Goal: Task Accomplishment & Management: Manage account settings

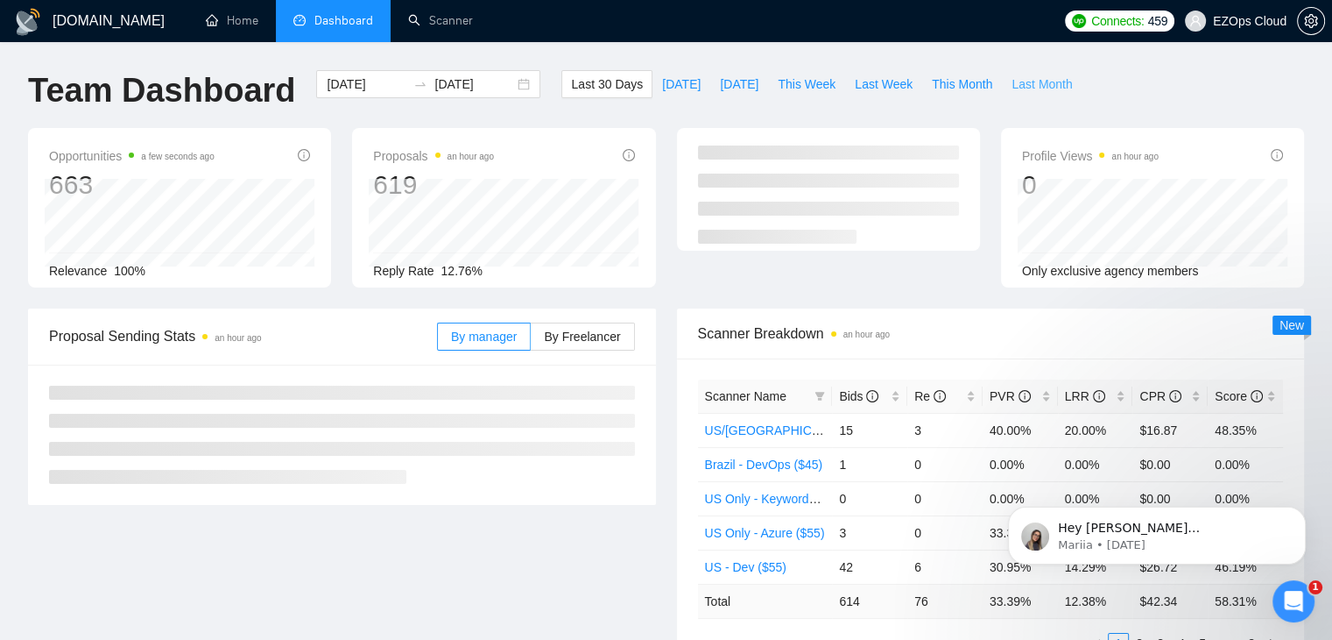
click at [1034, 88] on span "Last Month" at bounding box center [1042, 83] width 60 height 19
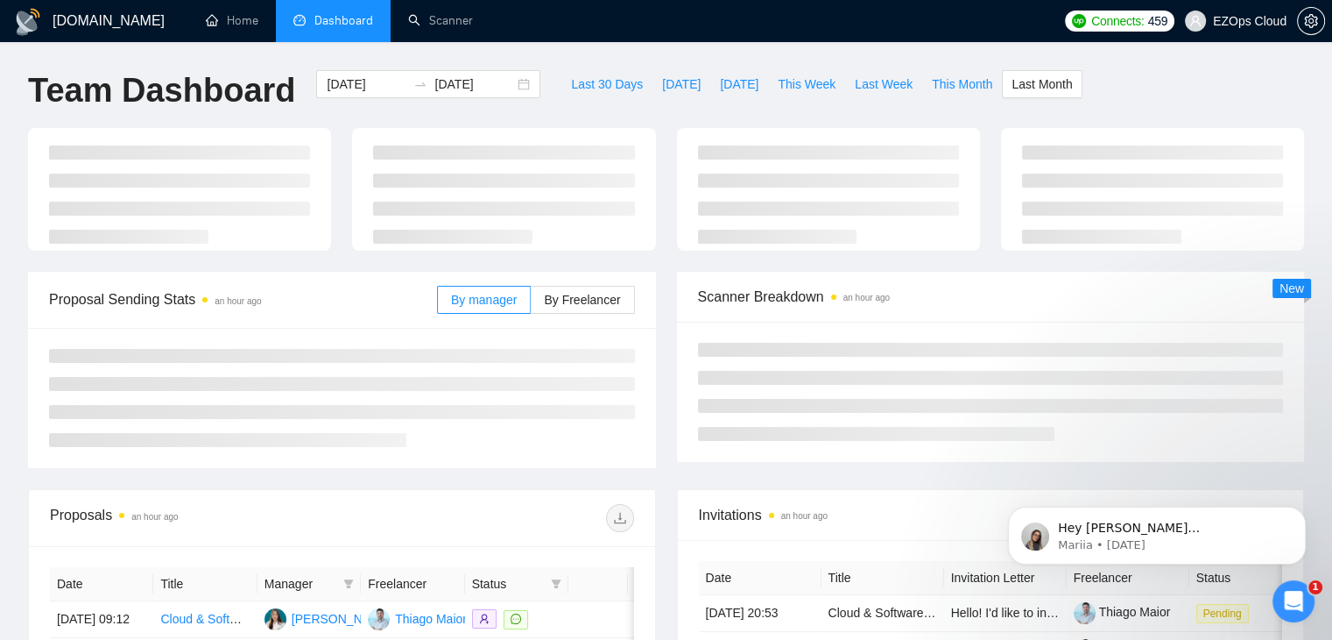
type input "[DATE]"
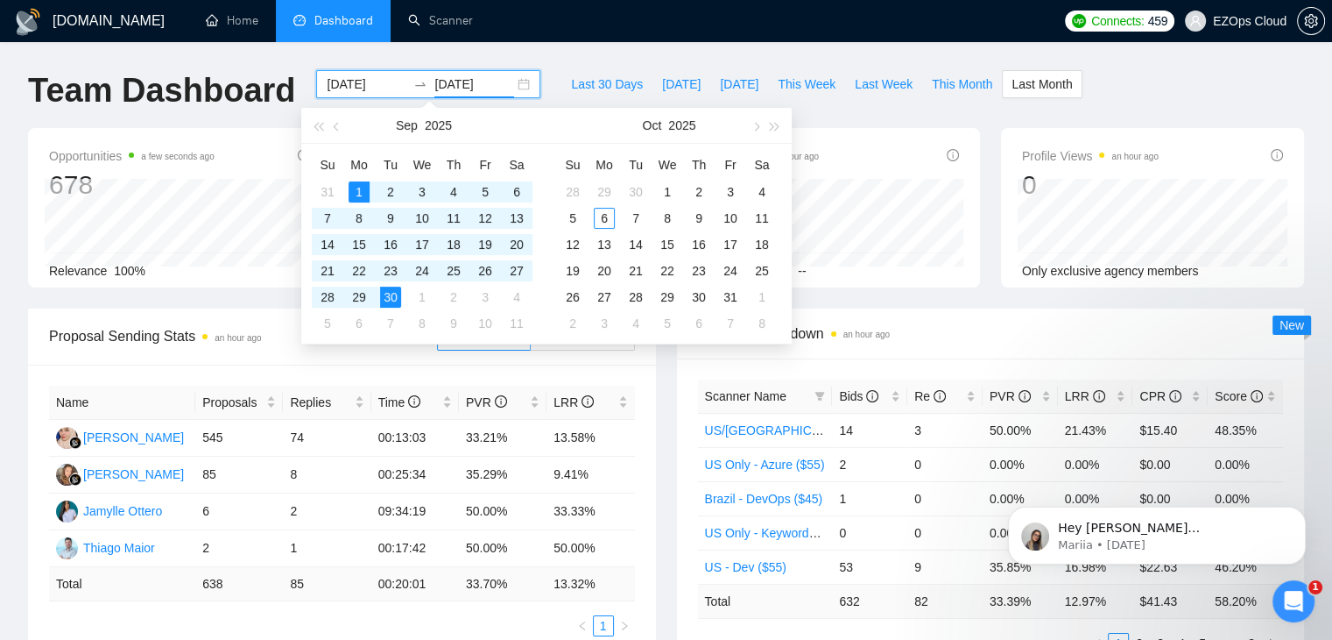
click at [470, 83] on input "[DATE]" at bounding box center [475, 83] width 80 height 19
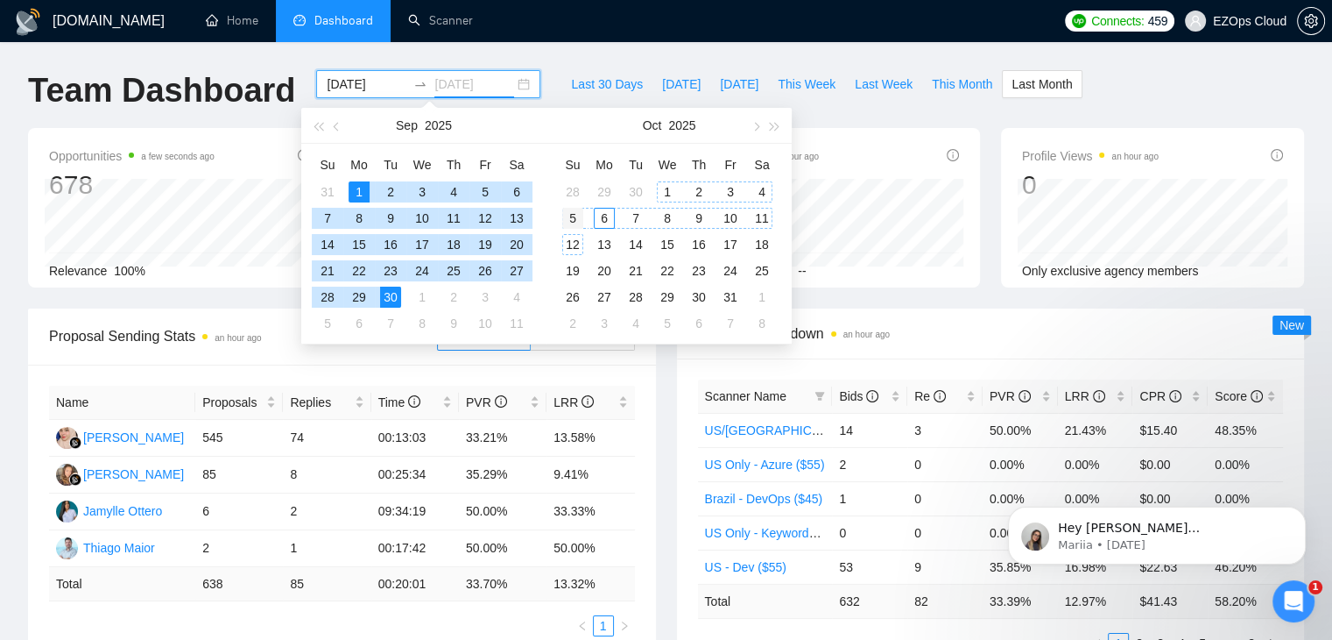
type input "[DATE]"
click at [569, 219] on div "5" at bounding box center [572, 218] width 21 height 21
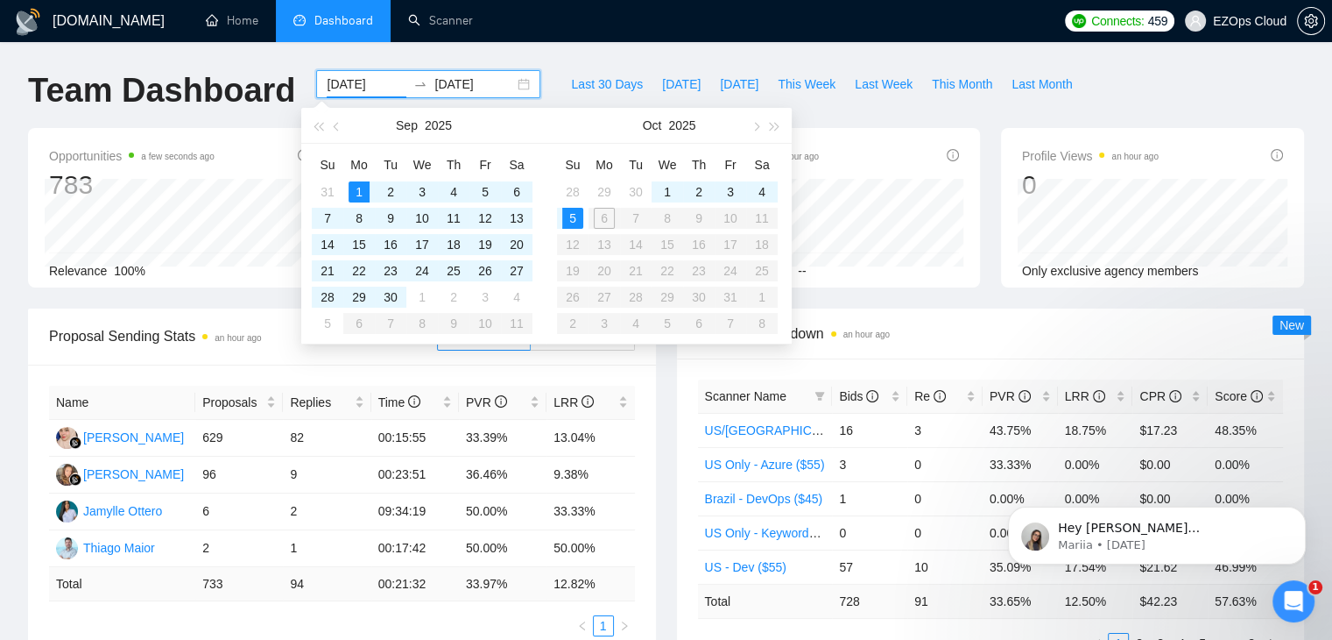
click at [873, 109] on div "Last 30 Days [DATE] [DATE] This Week Last Week This Month Last Month" at bounding box center [821, 99] width 541 height 58
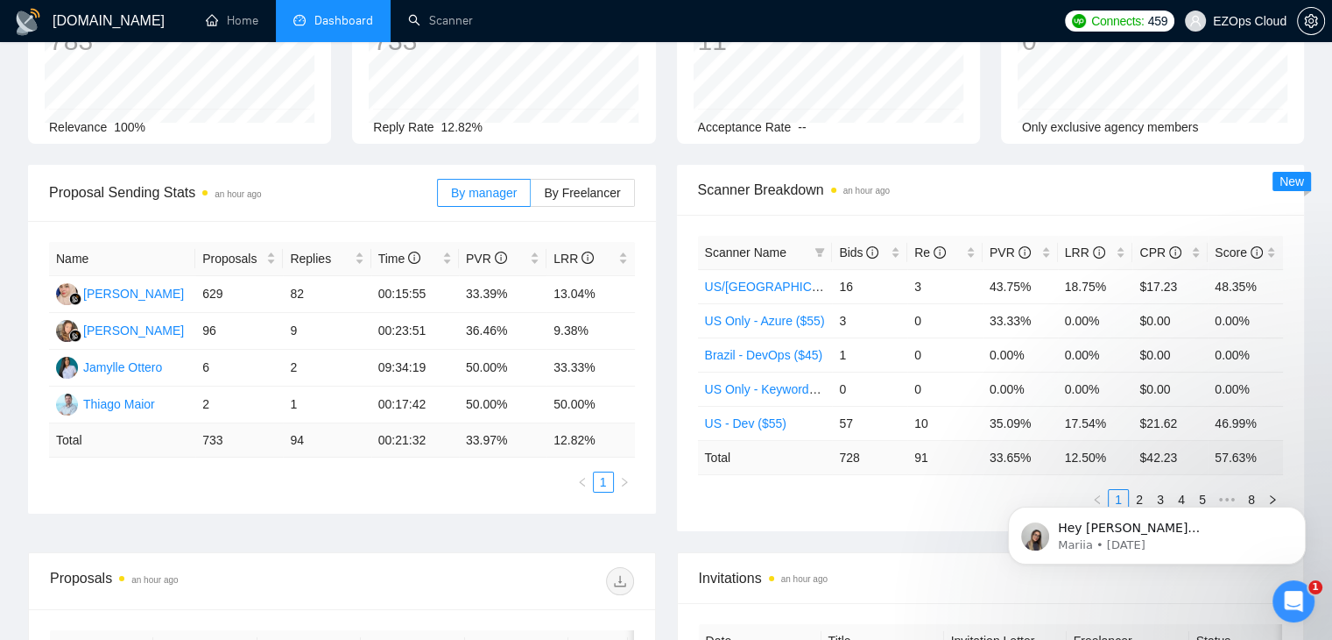
scroll to position [158, 0]
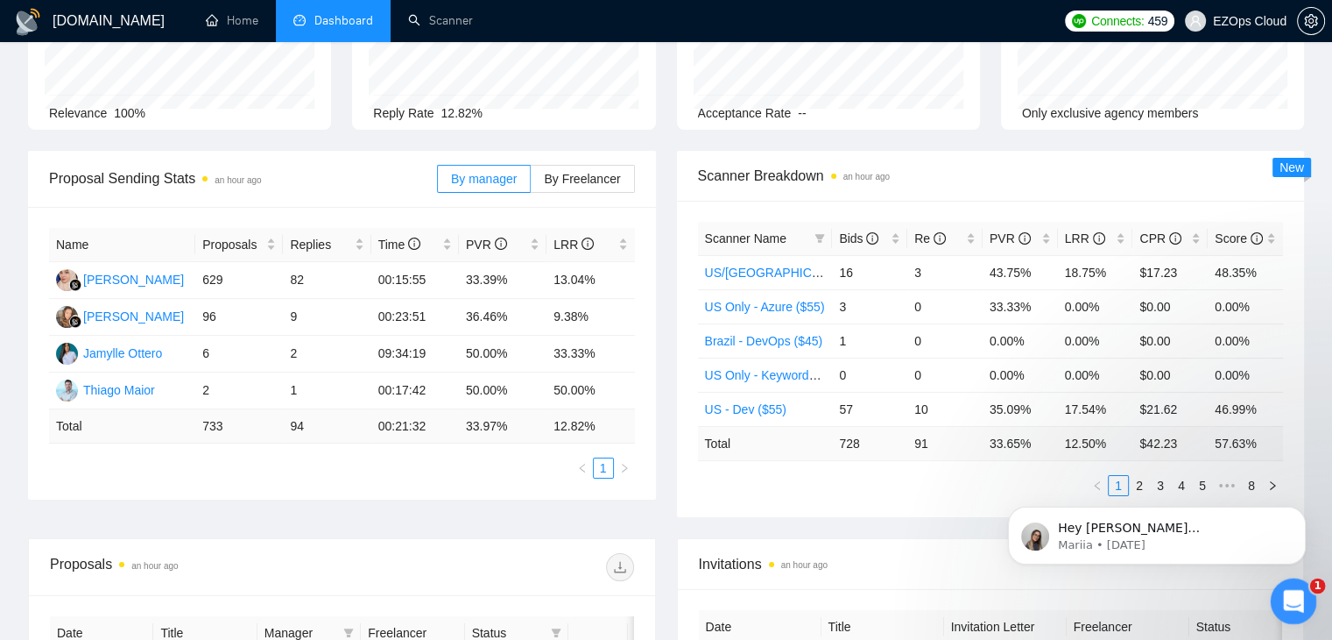
click at [1301, 613] on div "Open Intercom Messenger" at bounding box center [1291, 598] width 58 height 58
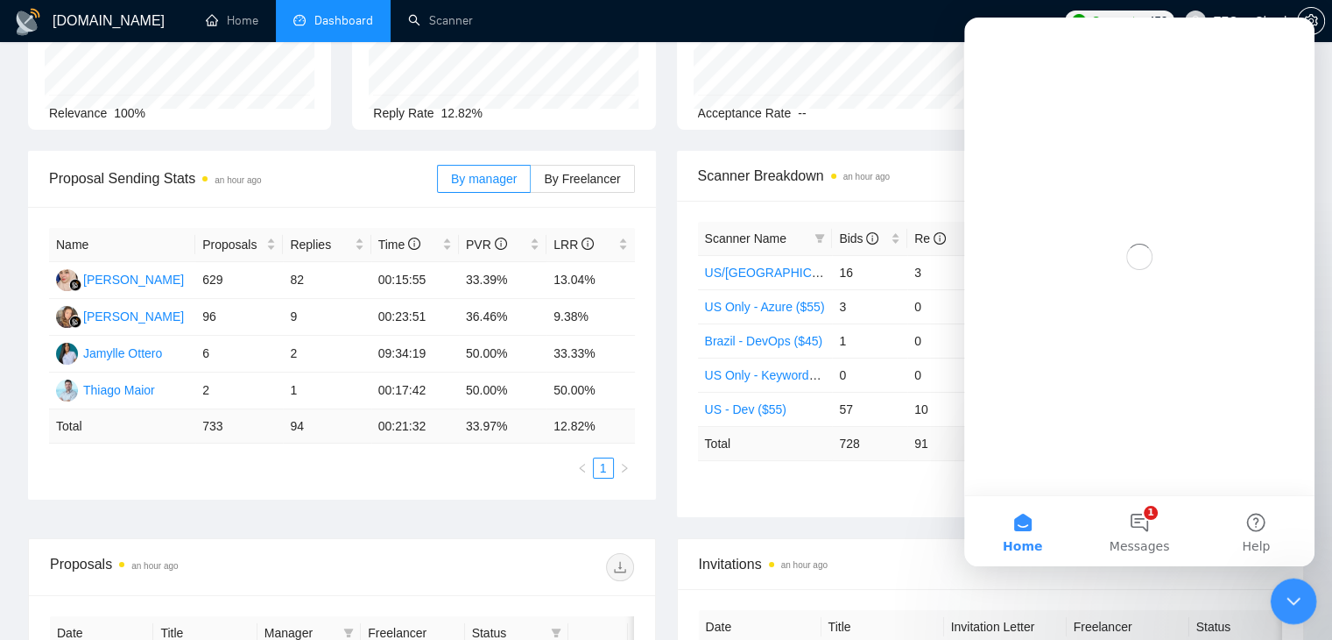
scroll to position [0, 0]
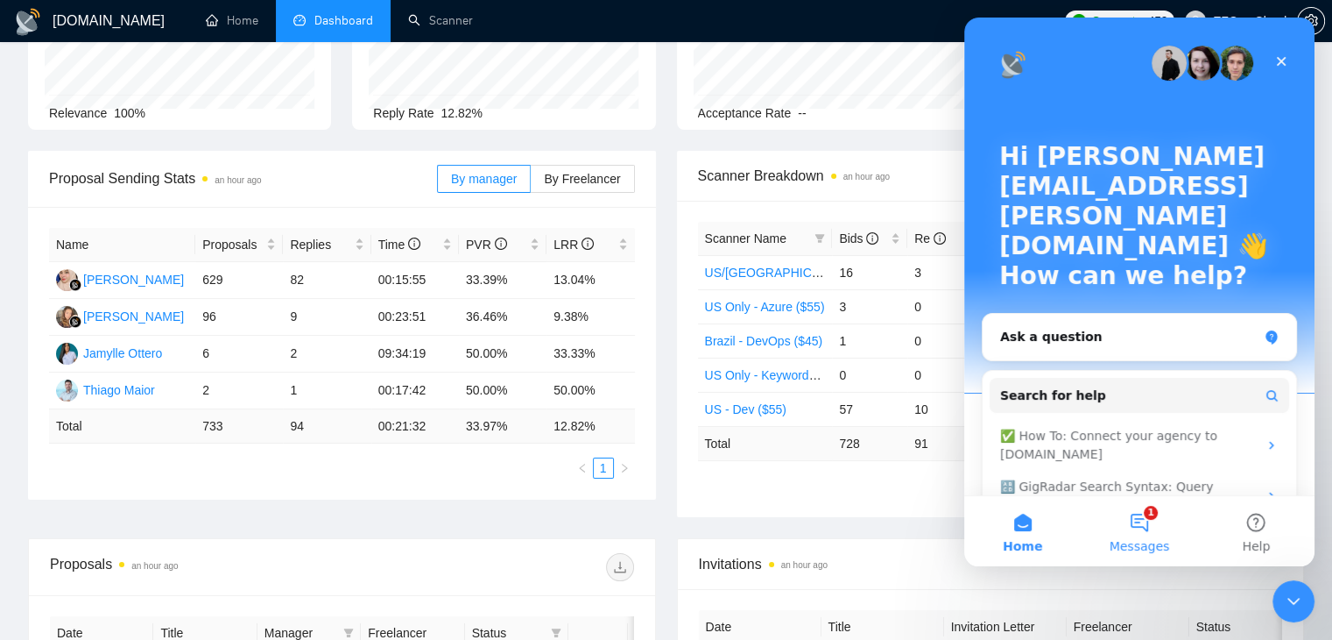
click at [1150, 527] on button "1 Messages" at bounding box center [1139, 531] width 117 height 70
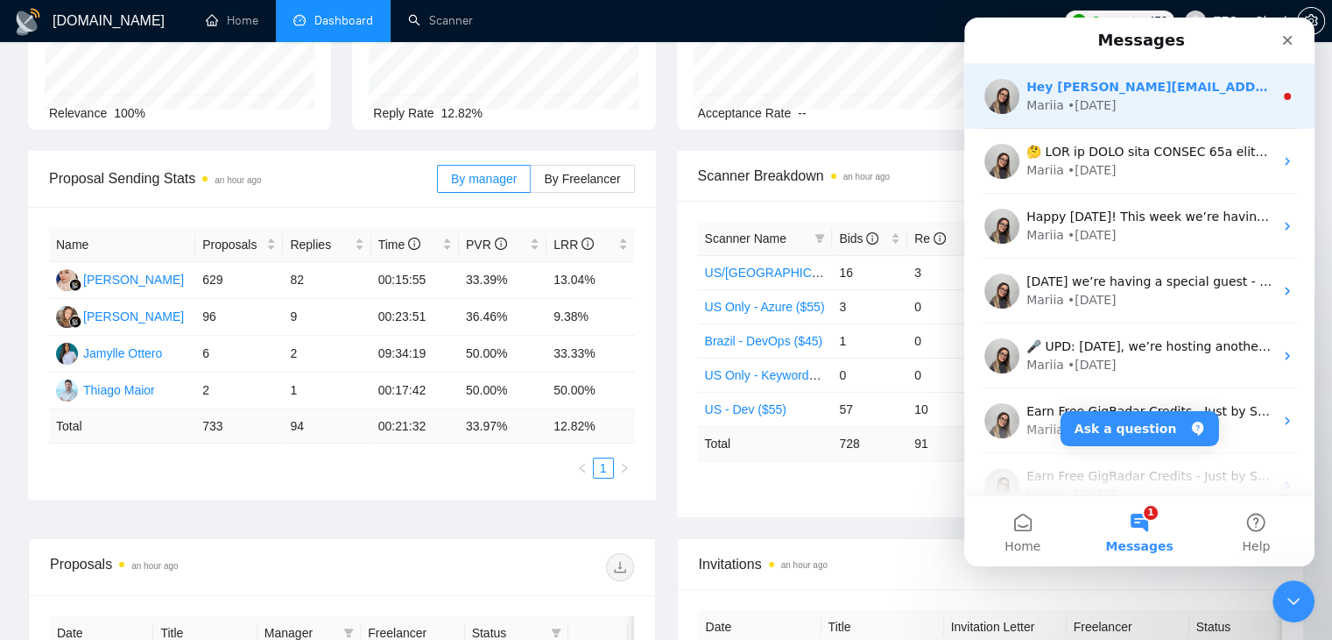
click at [1102, 95] on div "Hey [PERSON_NAME][EMAIL_ADDRESS][PERSON_NAME][DOMAIN_NAME], Looks like your Upw…" at bounding box center [1150, 87] width 247 height 18
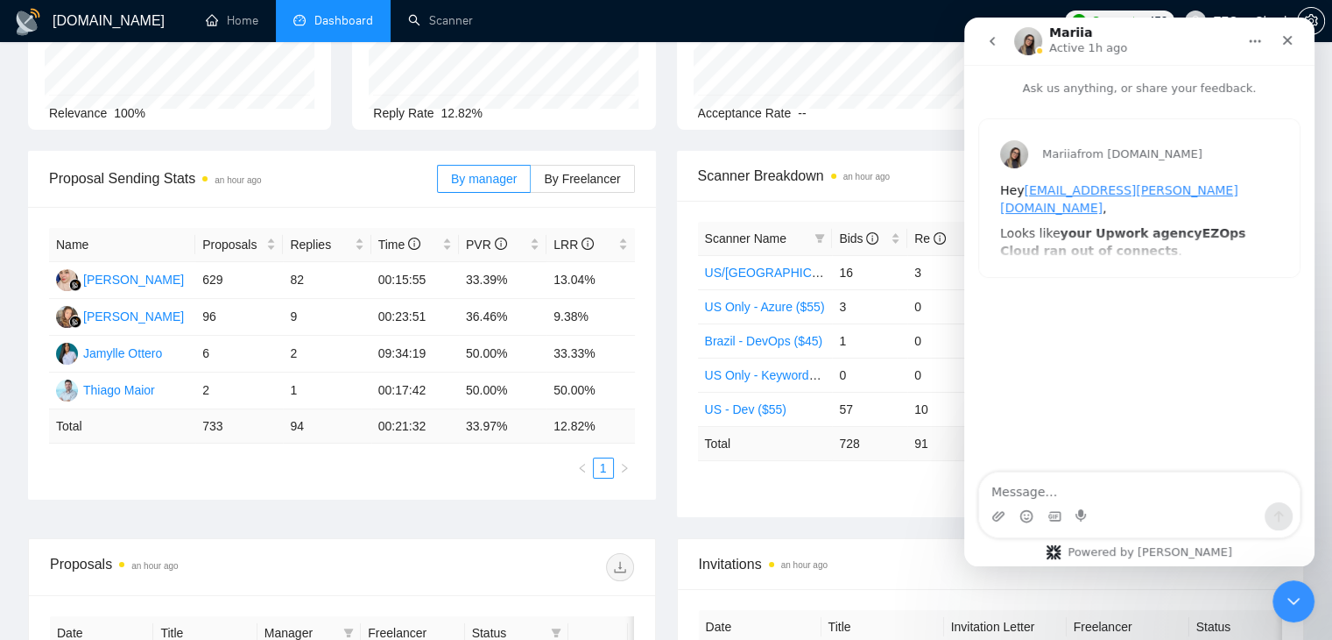
click at [990, 32] on button "go back" at bounding box center [992, 41] width 33 height 33
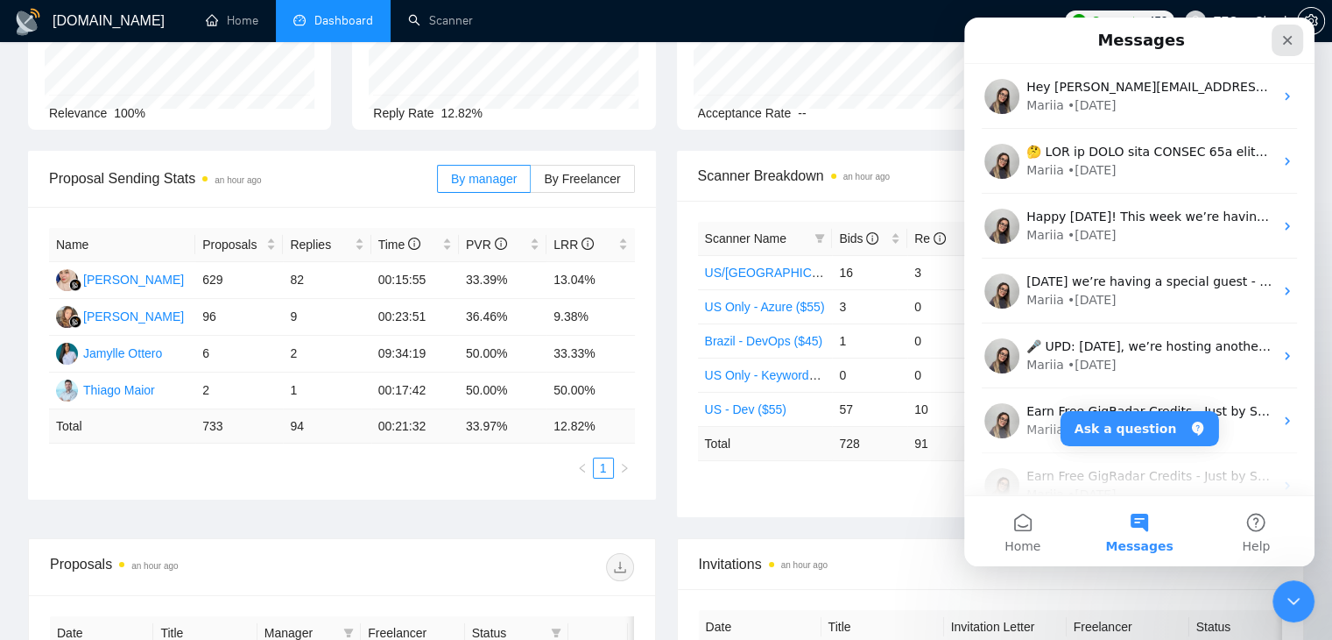
click at [1294, 31] on div "Close" at bounding box center [1288, 41] width 32 height 32
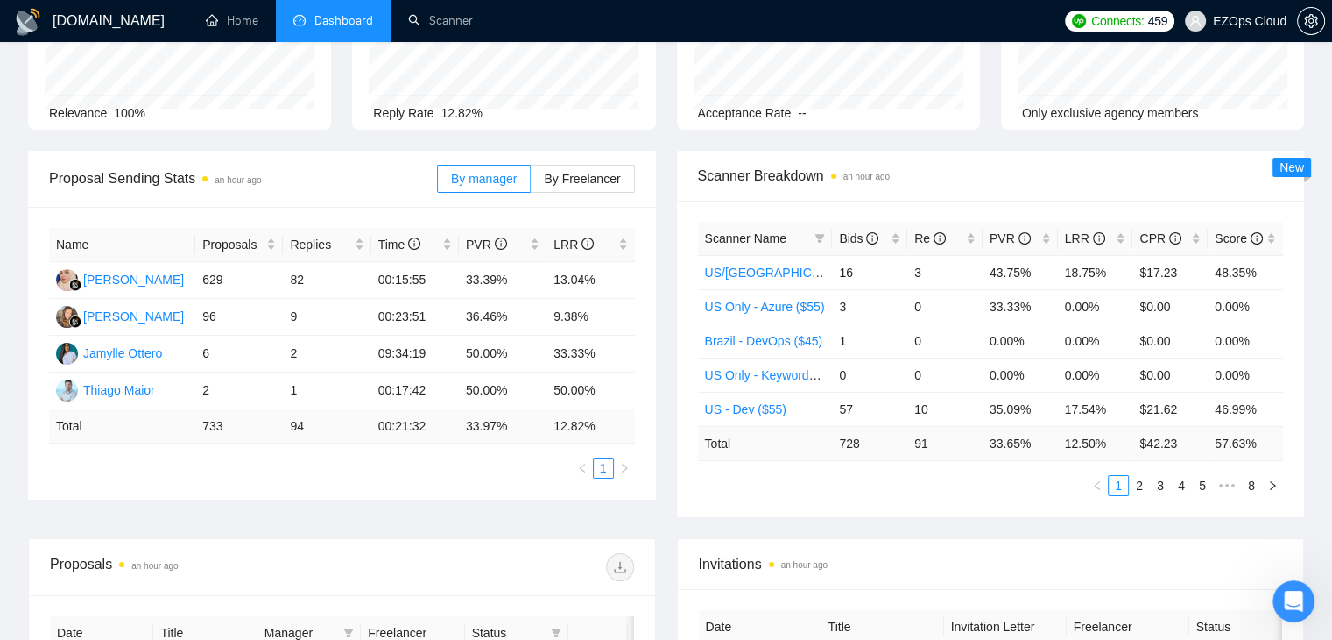
click at [1009, 202] on div "Scanner Name Bids Re PVR LRR CPR Score [GEOGRAPHIC_DATA]/[GEOGRAPHIC_DATA] - Ke…" at bounding box center [991, 359] width 628 height 316
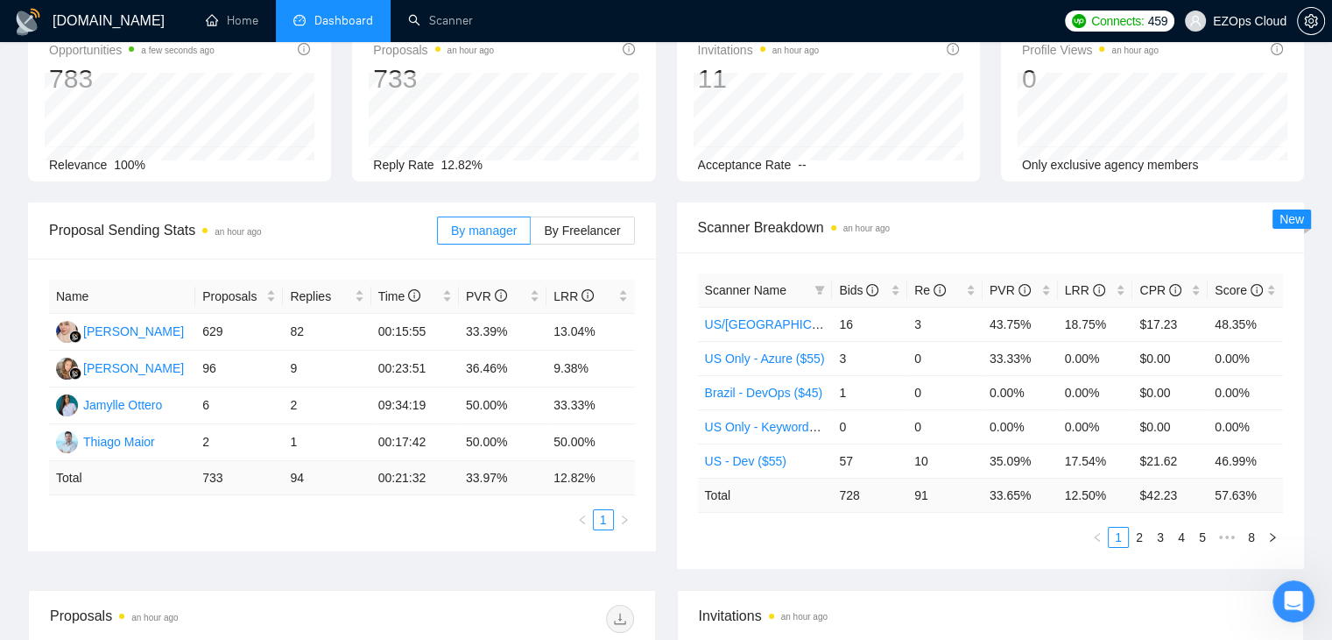
scroll to position [109, 0]
click at [816, 282] on icon "filter" at bounding box center [820, 287] width 11 height 11
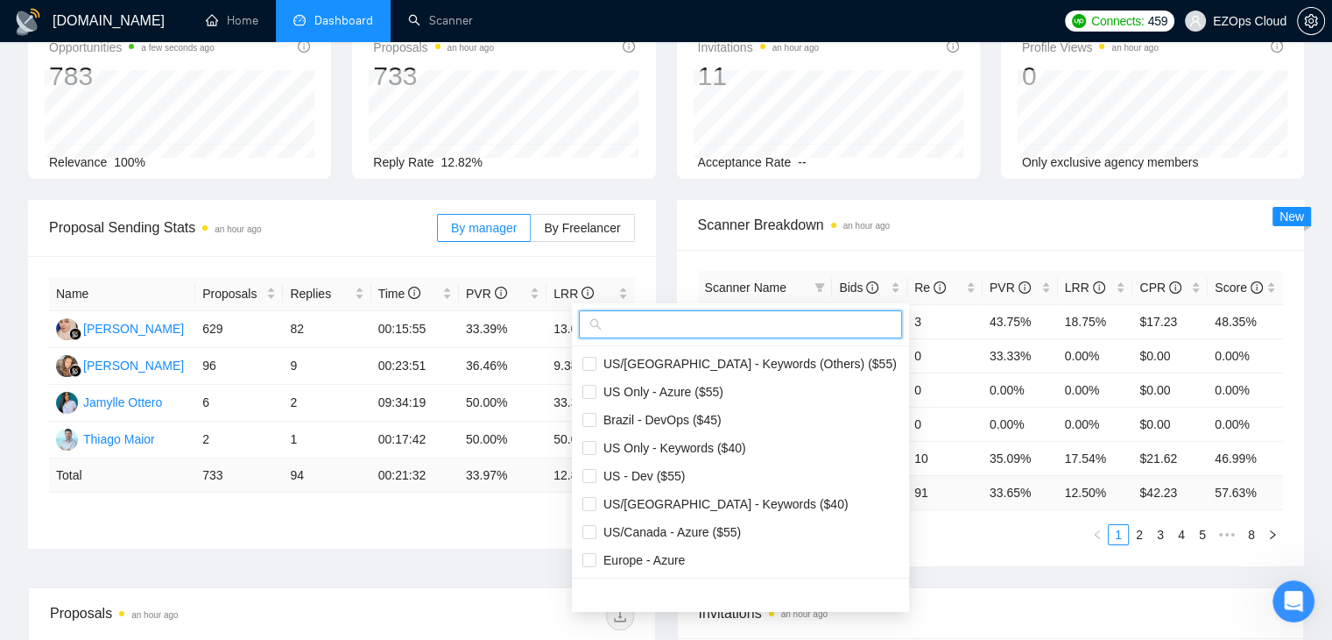
click at [759, 322] on input "text" at bounding box center [748, 324] width 286 height 19
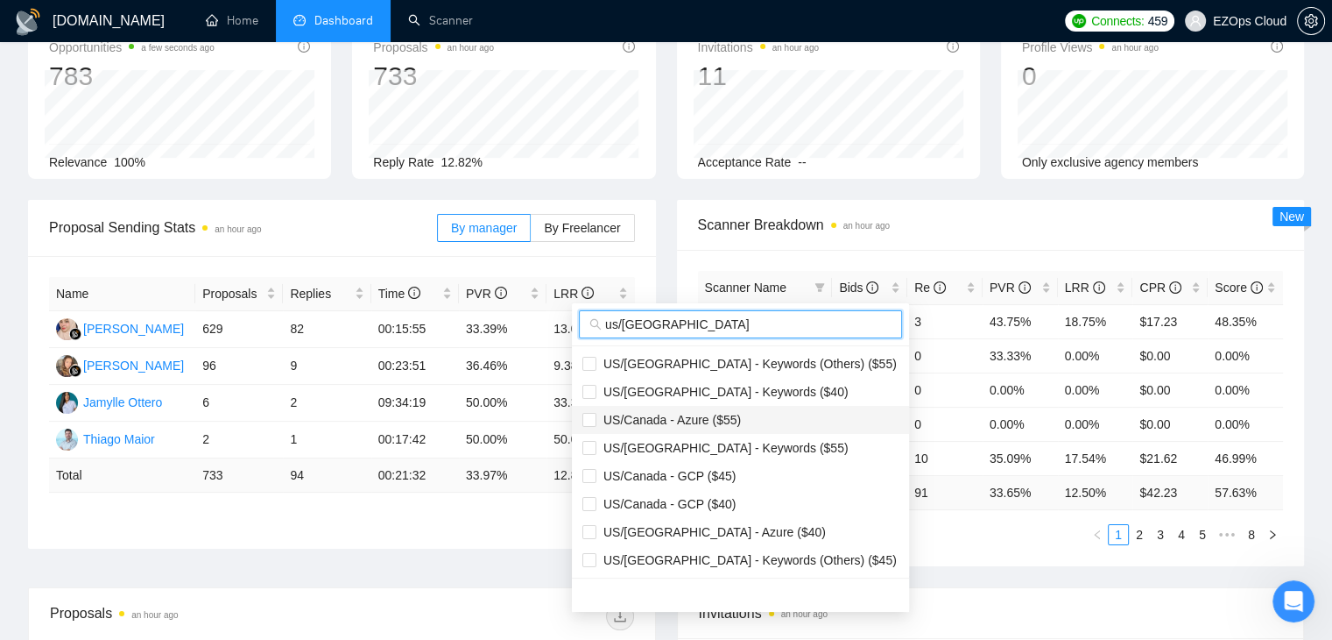
type input "us/[GEOGRAPHIC_DATA]"
click at [759, 416] on span "US/Canada - Azure ($55)" at bounding box center [741, 419] width 316 height 19
checkbox input "true"
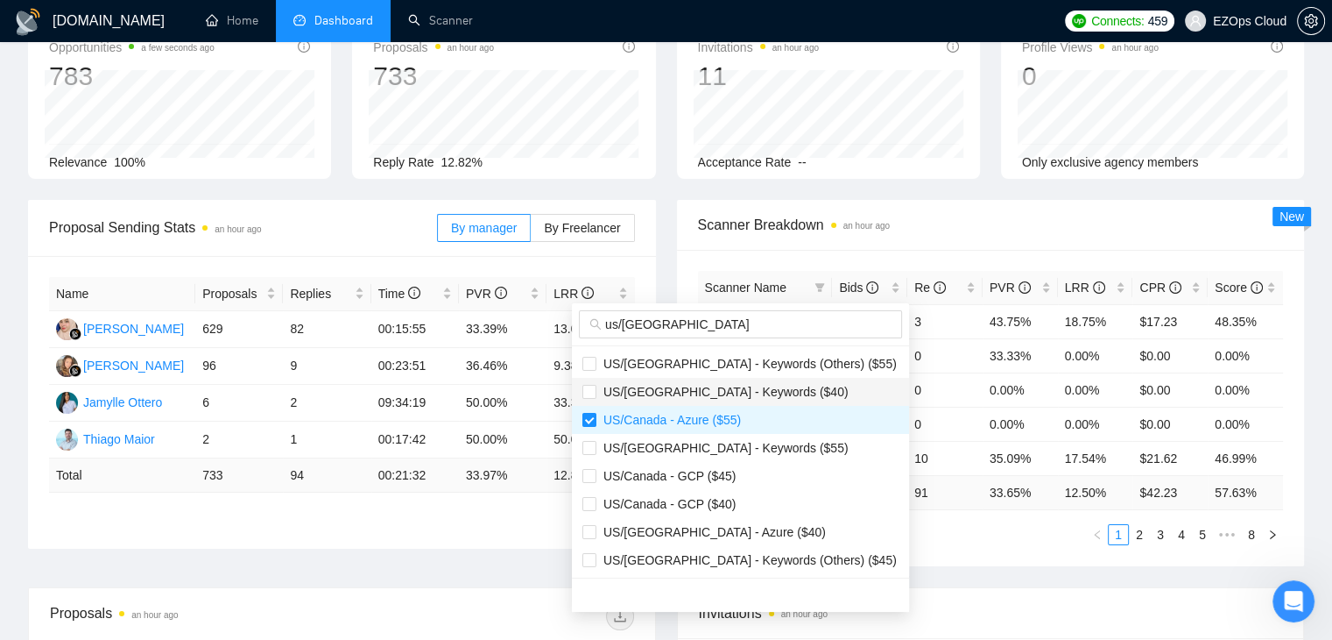
click at [670, 400] on li "US/[GEOGRAPHIC_DATA] - Keywords ($40)" at bounding box center [740, 392] width 337 height 28
checkbox input "true"
click at [680, 442] on span "US/[GEOGRAPHIC_DATA] - Keywords ($55)" at bounding box center [723, 448] width 252 height 14
checkbox input "true"
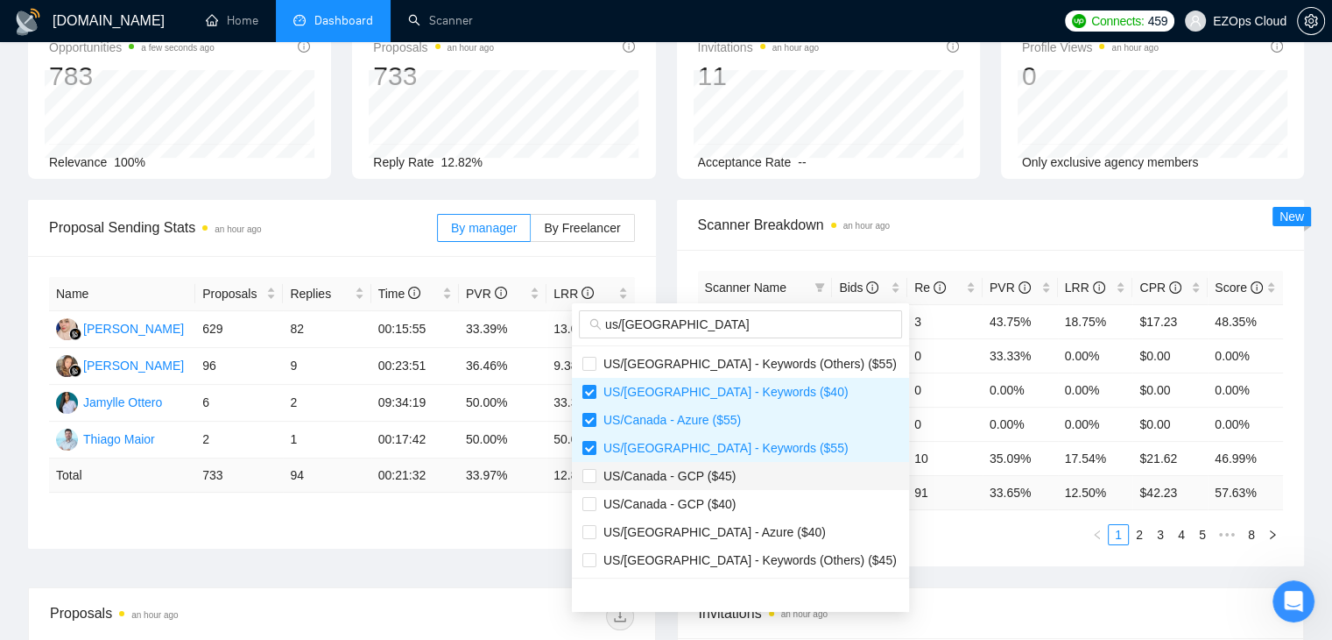
click at [690, 482] on span "US/Canada - GCP ($45)" at bounding box center [666, 476] width 139 height 14
checkbox input "true"
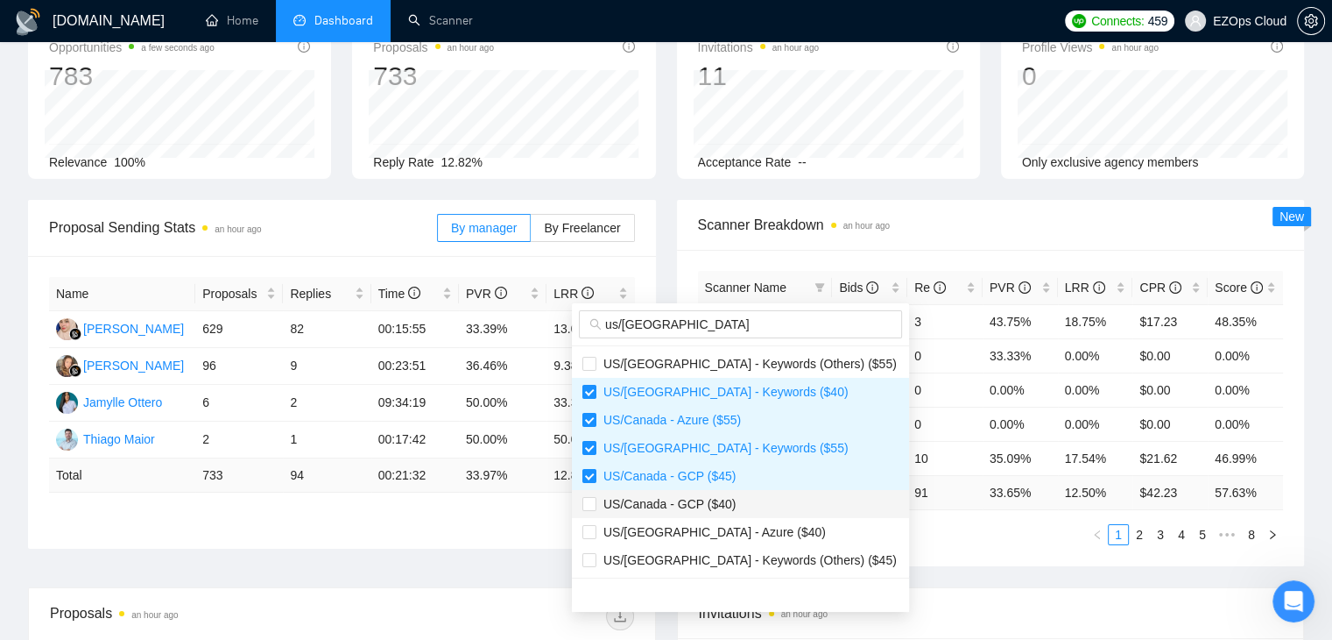
click at [692, 500] on span "US/Canada - GCP ($40)" at bounding box center [666, 504] width 139 height 14
checkbox input "true"
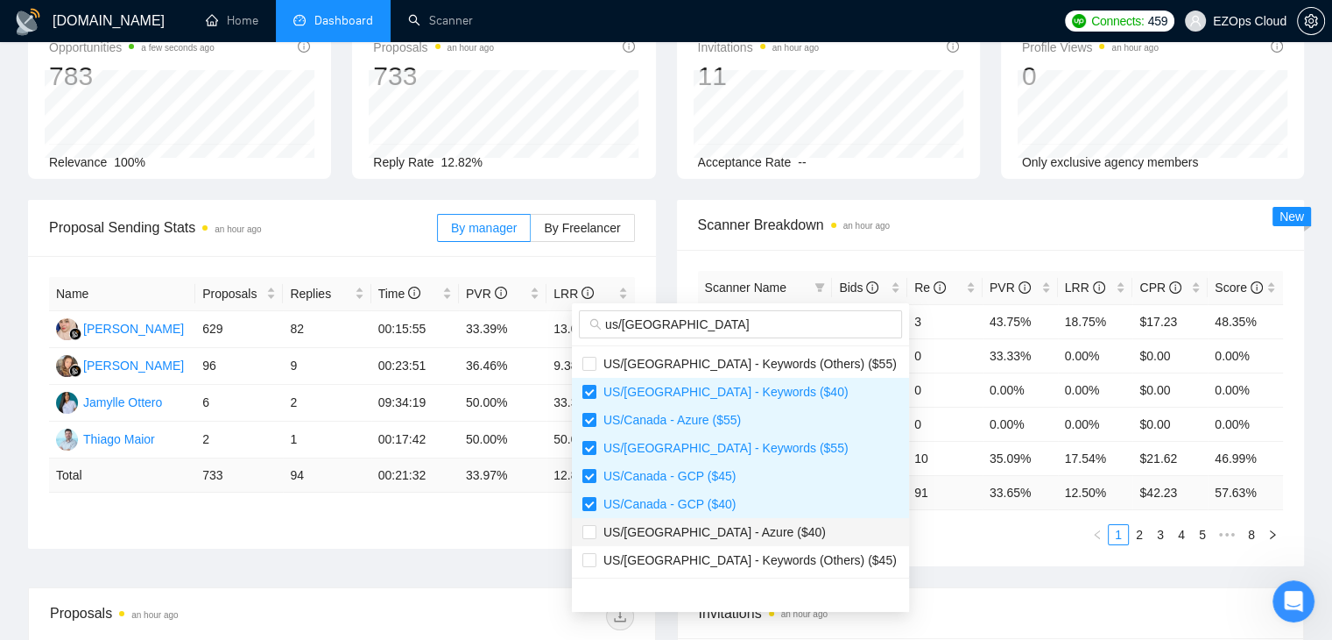
click at [694, 532] on span "US/[GEOGRAPHIC_DATA] - Azure ($40)" at bounding box center [712, 532] width 230 height 14
checkbox input "true"
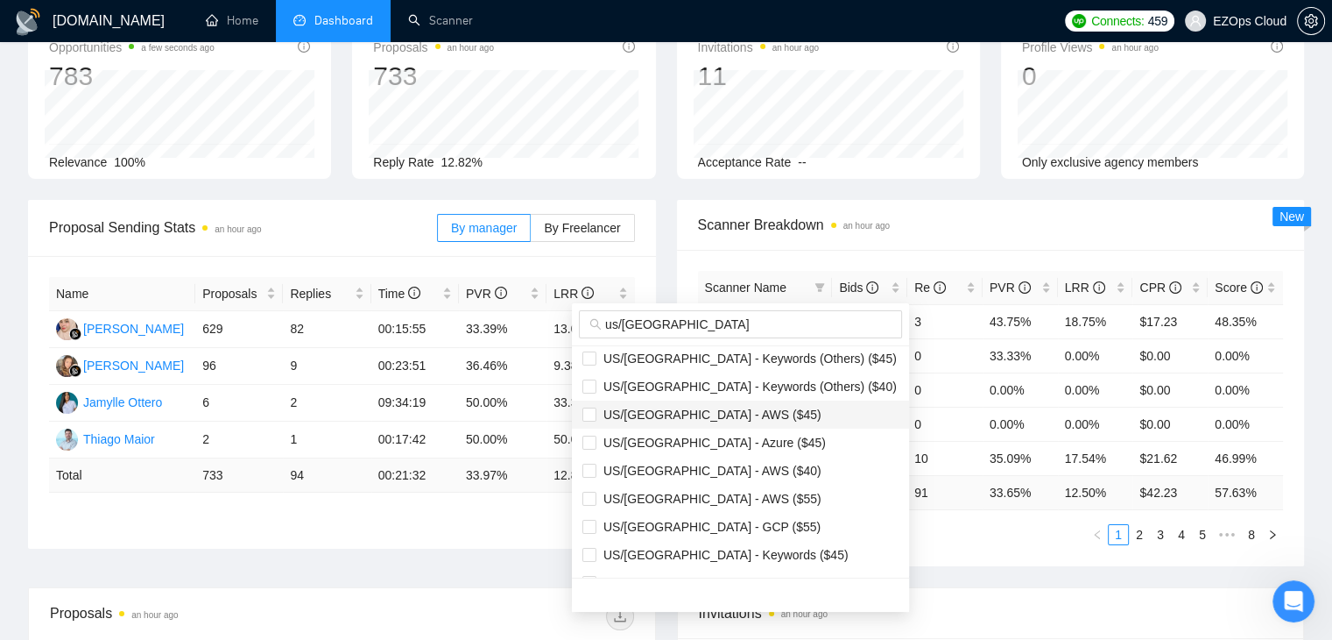
click at [696, 420] on span "US/[GEOGRAPHIC_DATA] - AWS ($45)" at bounding box center [709, 414] width 225 height 14
checkbox input "true"
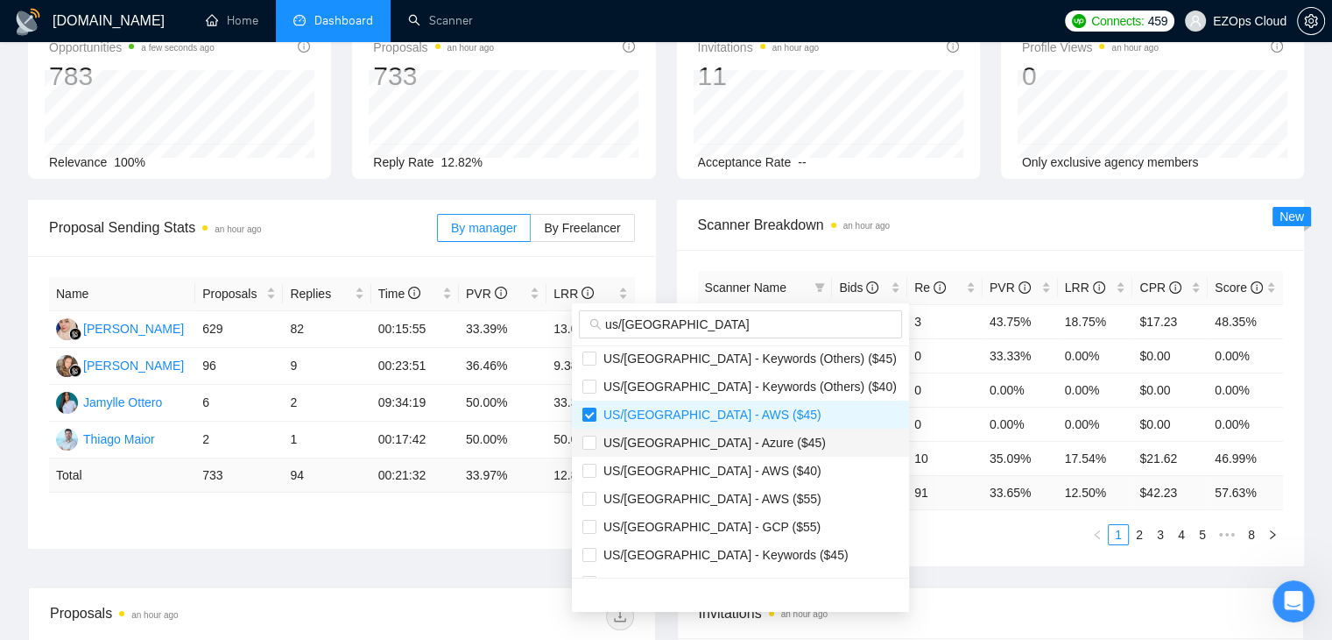
click at [695, 439] on span "US/[GEOGRAPHIC_DATA] - Azure ($45)" at bounding box center [712, 442] width 230 height 14
checkbox input "true"
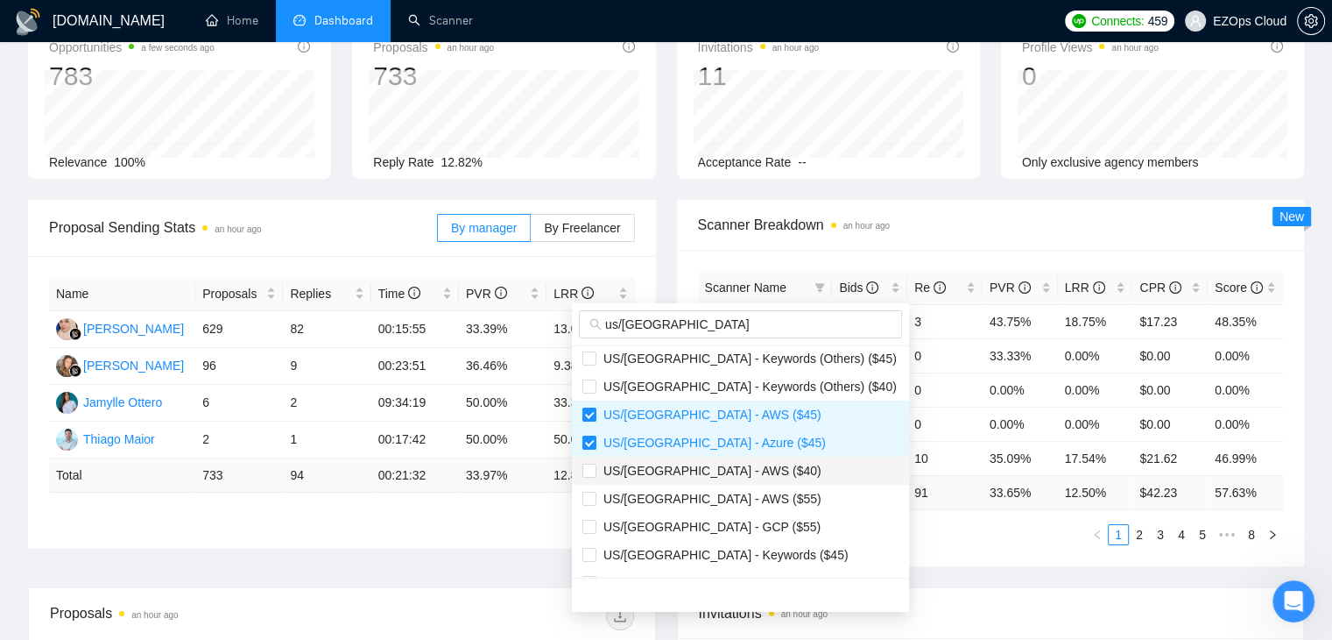
click at [697, 463] on span "US/[GEOGRAPHIC_DATA] - AWS ($40)" at bounding box center [709, 470] width 225 height 14
checkbox input "true"
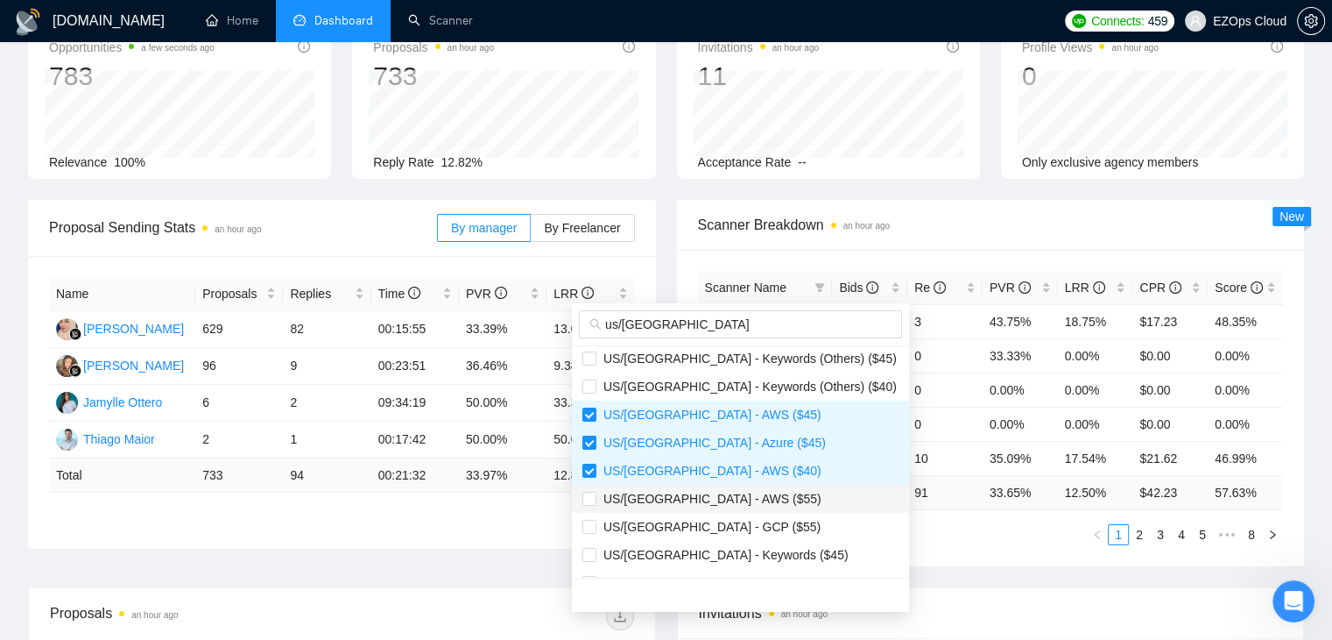
click at [697, 502] on span "US/[GEOGRAPHIC_DATA] - AWS ($55)" at bounding box center [709, 498] width 225 height 14
checkbox input "true"
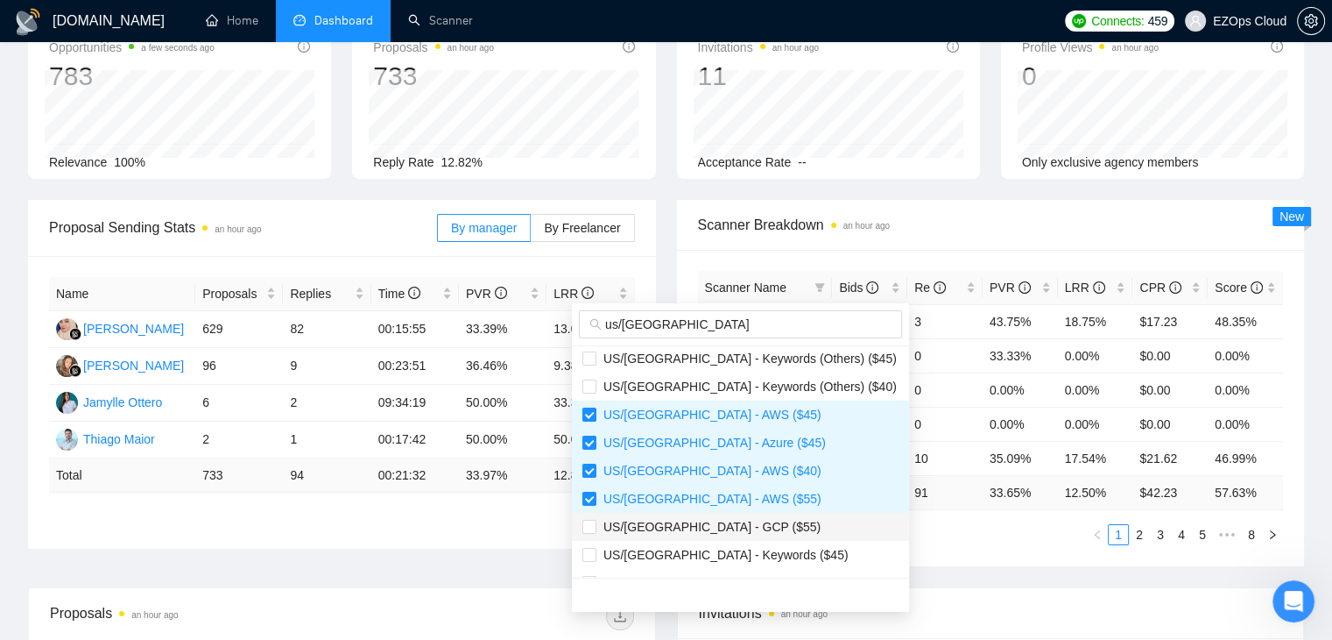
click at [699, 522] on span "US/[GEOGRAPHIC_DATA] - GCP ($55)" at bounding box center [709, 527] width 224 height 14
checkbox input "true"
drag, startPoint x: 758, startPoint y: 551, endPoint x: 820, endPoint y: 558, distance: 62.6
click at [820, 558] on ul "US/[GEOGRAPHIC_DATA] - Keywords (Others) ($55) [GEOGRAPHIC_DATA]/[GEOGRAPHIC_DA…" at bounding box center [740, 461] width 337 height 231
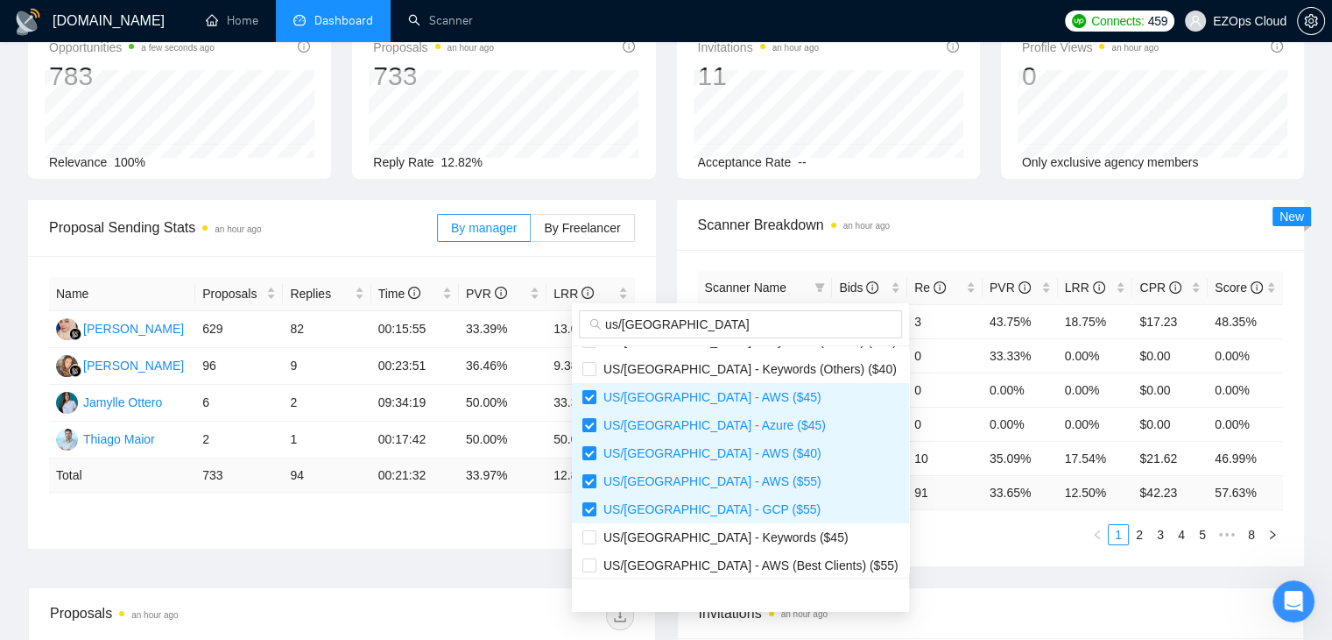
scroll to position [224, 0]
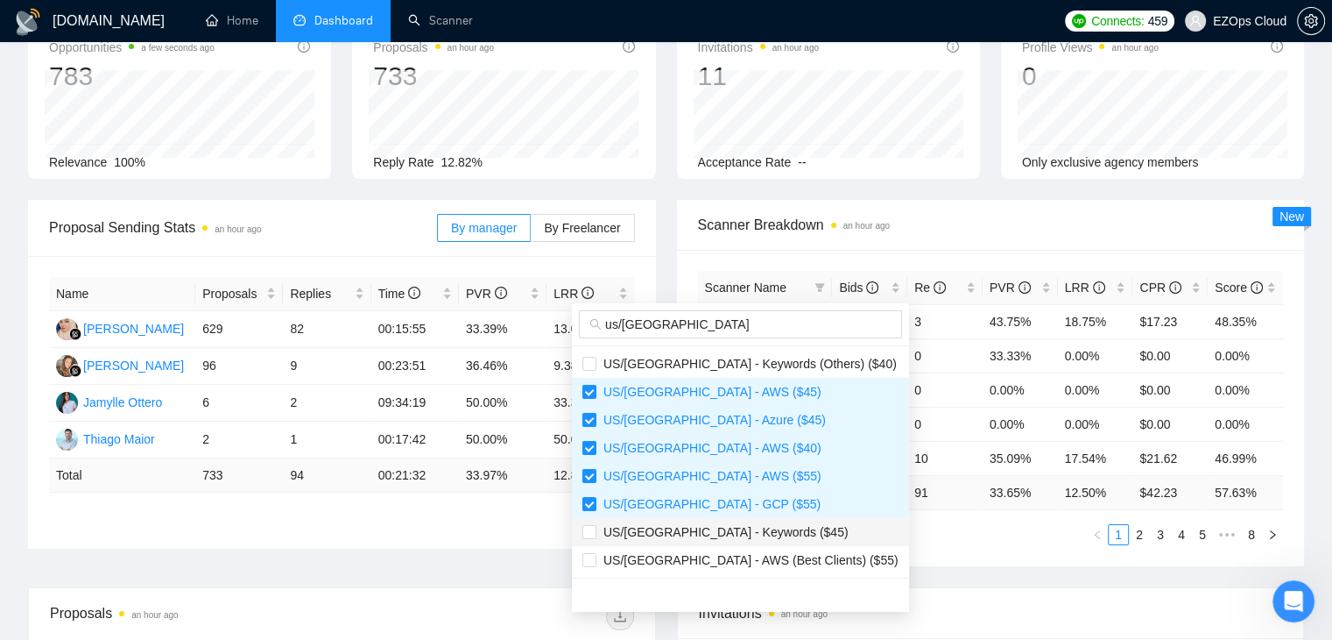
click at [710, 531] on span "US/[GEOGRAPHIC_DATA] - Keywords ($45)" at bounding box center [723, 532] width 252 height 14
checkbox input "true"
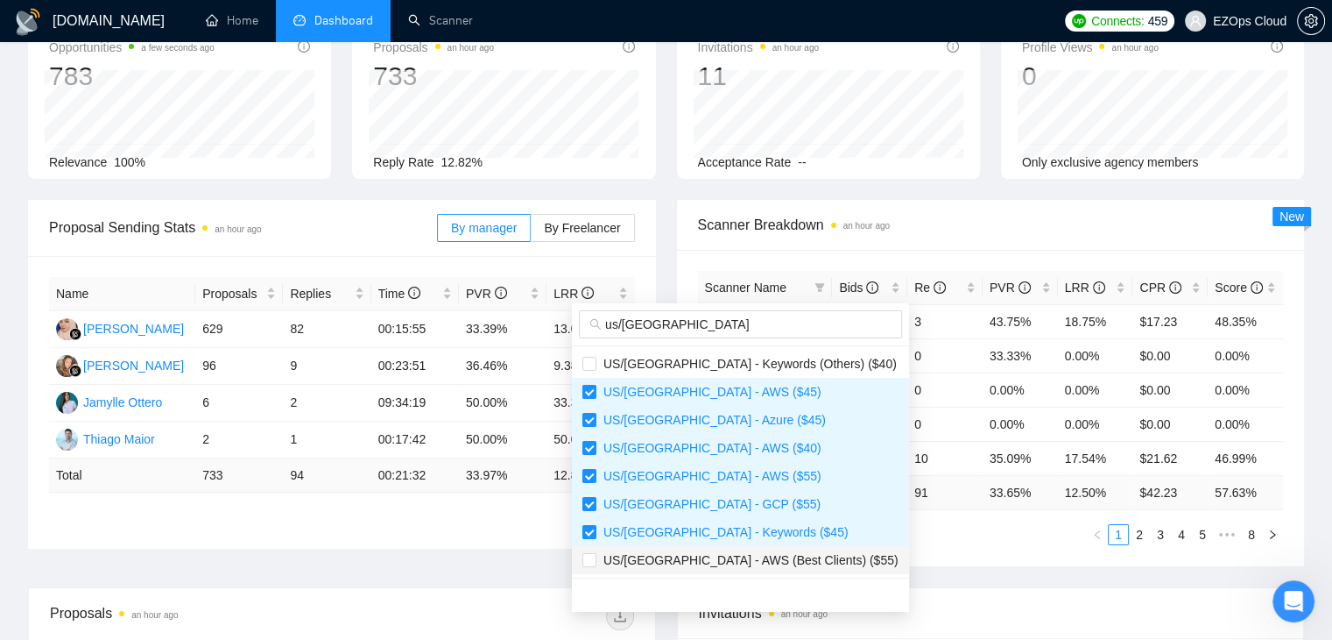
click at [707, 555] on span "US/[GEOGRAPHIC_DATA] - AWS (Best Clients) ($55)" at bounding box center [748, 560] width 302 height 14
checkbox input "true"
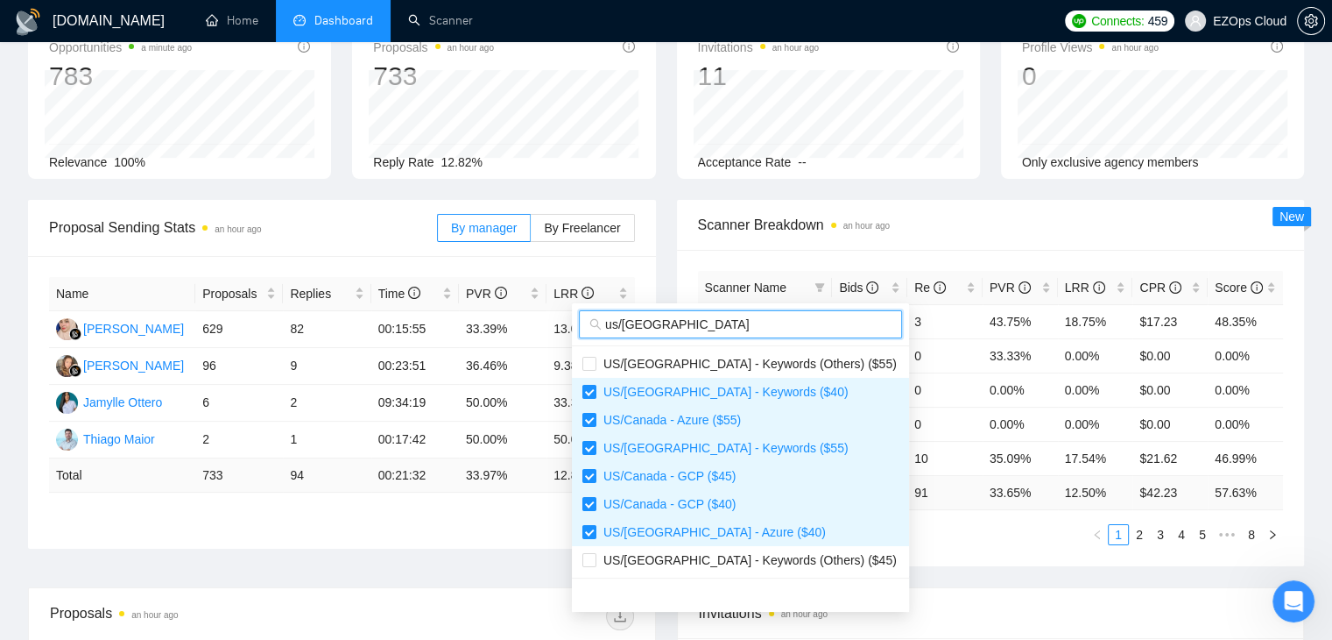
click at [739, 327] on input "us/[GEOGRAPHIC_DATA]" at bounding box center [748, 324] width 286 height 19
click at [739, 327] on input "u" at bounding box center [748, 324] width 286 height 19
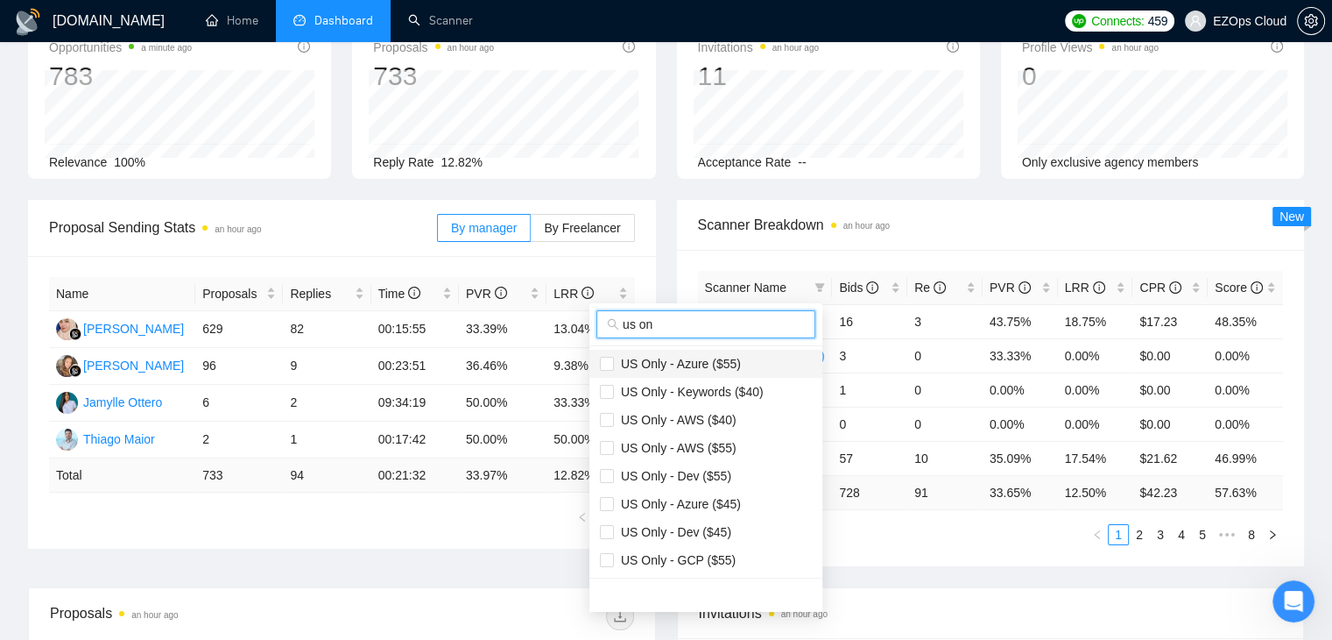
type input "us on"
click at [739, 359] on span "US Only - Azure ($55)" at bounding box center [706, 363] width 212 height 19
checkbox input "true"
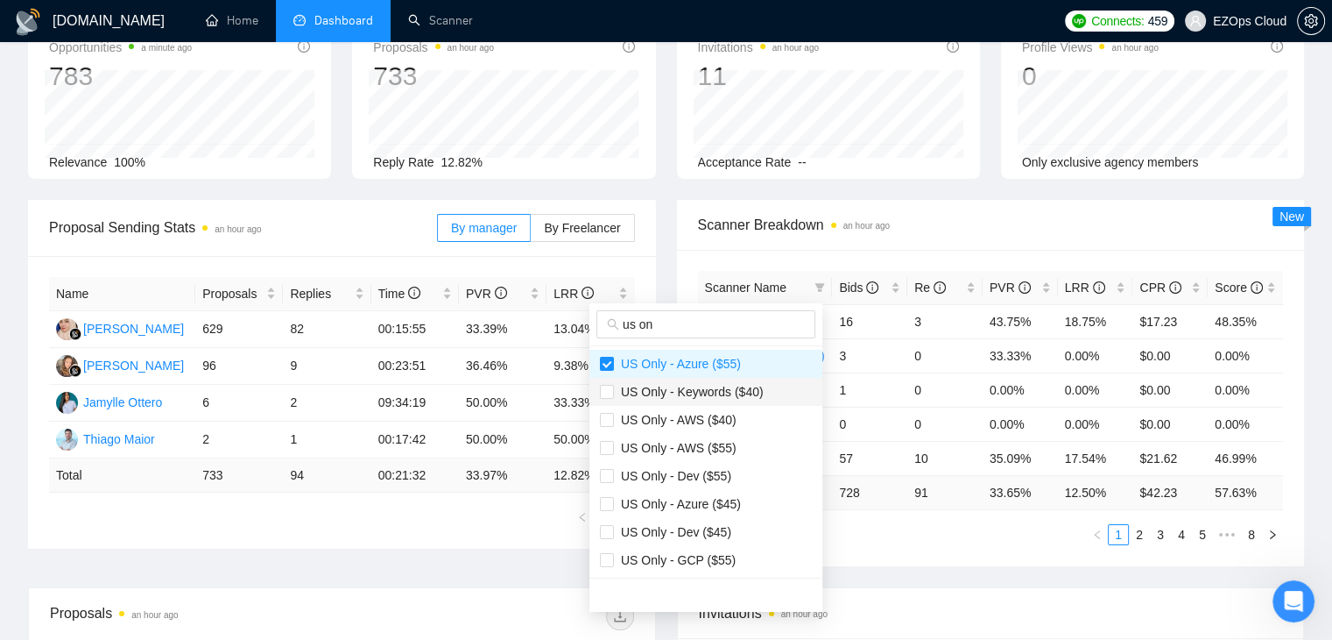
click at [739, 395] on span "US Only - Keywords ($40)" at bounding box center [689, 392] width 150 height 14
checkbox input "true"
click at [718, 421] on span "US Only - AWS ($40)" at bounding box center [675, 420] width 123 height 14
checkbox input "true"
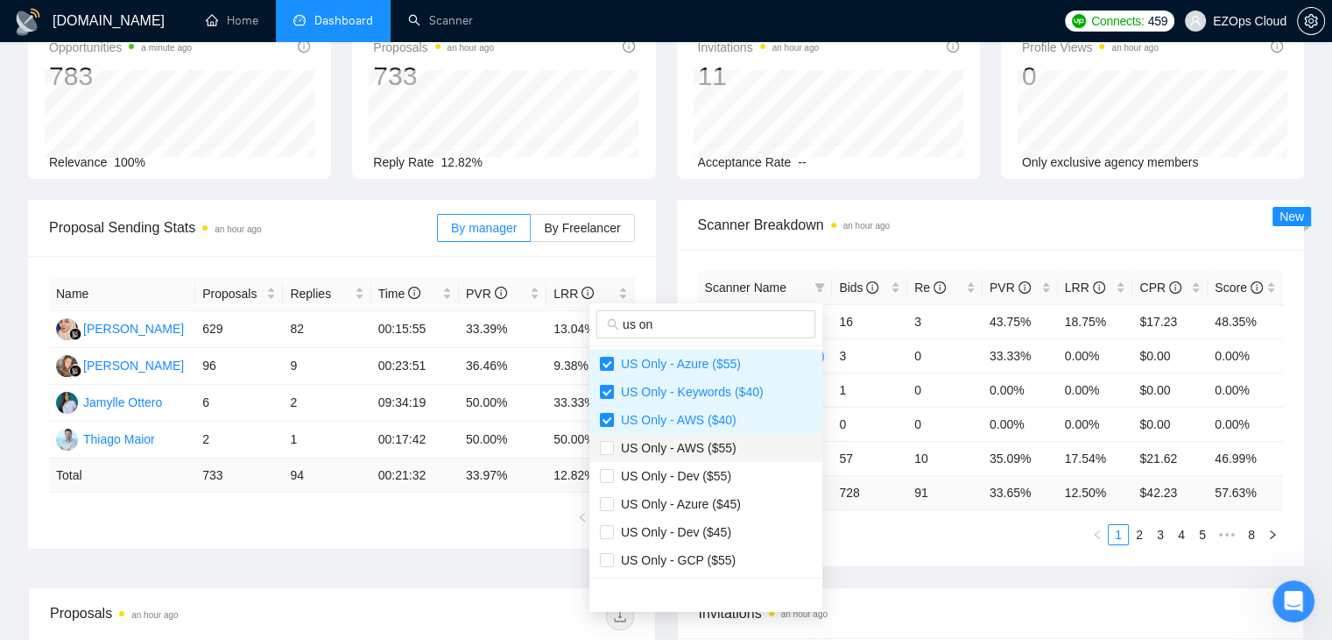
click at [721, 454] on span "US Only - AWS ($55)" at bounding box center [675, 448] width 123 height 14
checkbox input "true"
click at [720, 499] on span "US Only - Azure ($45)" at bounding box center [677, 504] width 127 height 14
checkbox input "true"
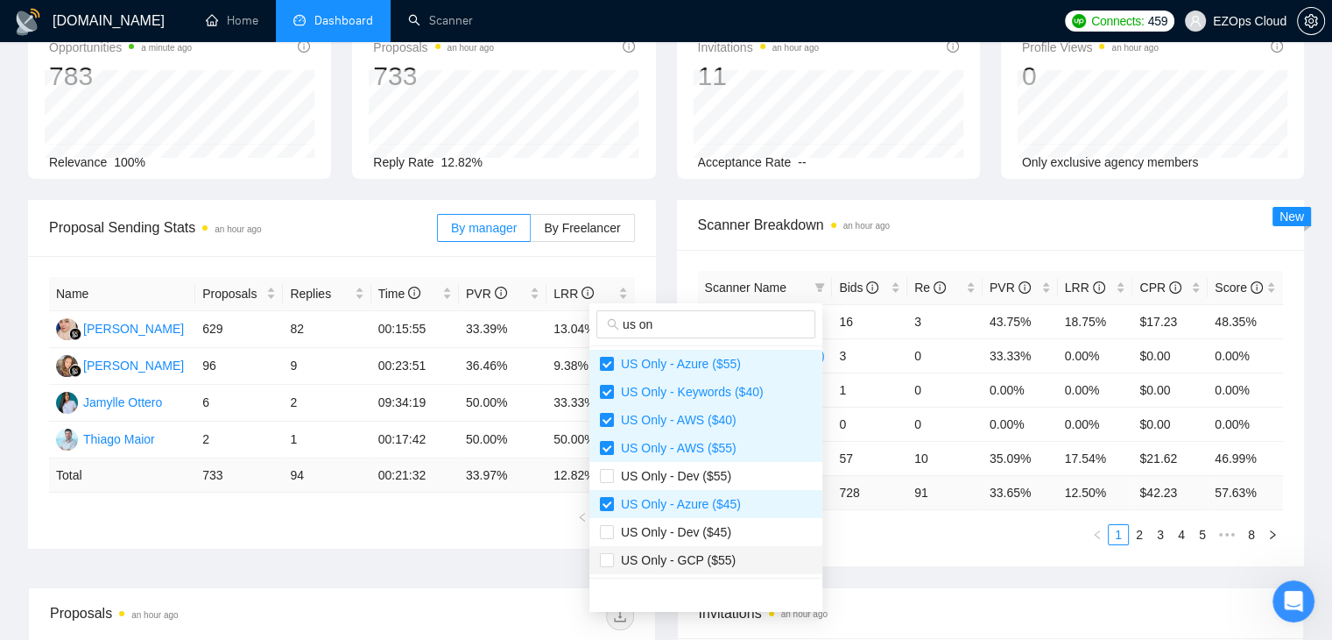
click at [720, 560] on span "US Only - GCP ($55)" at bounding box center [675, 560] width 122 height 14
checkbox input "true"
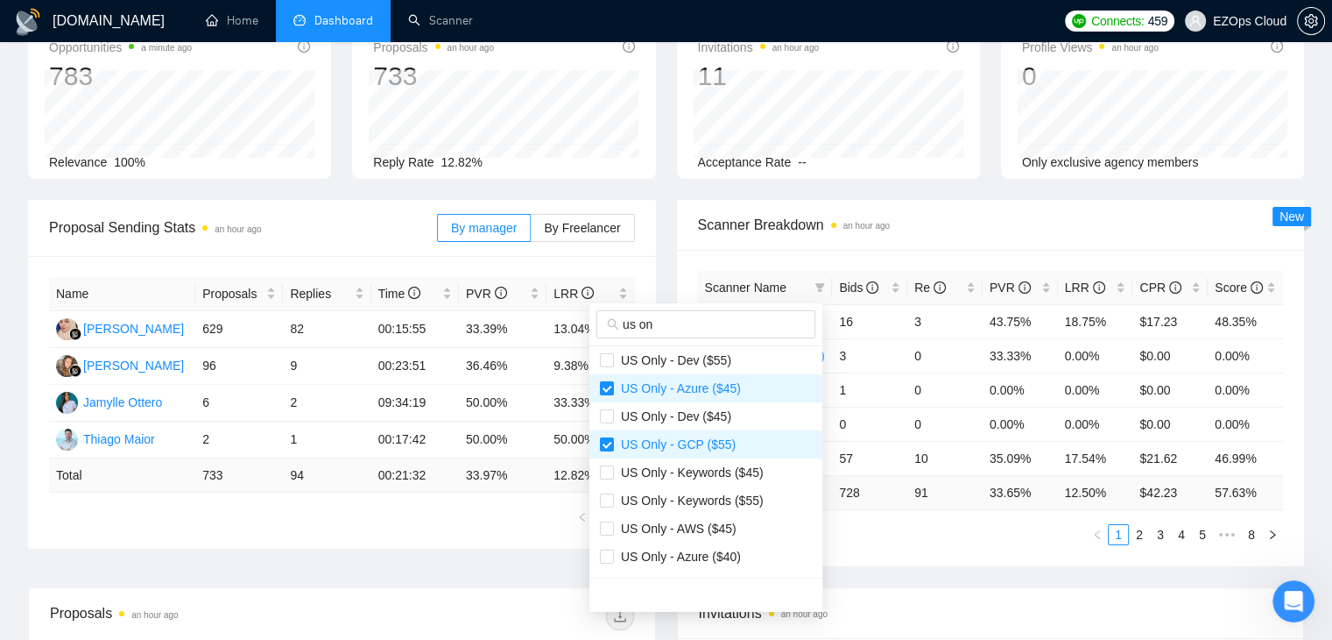
scroll to position [168, 0]
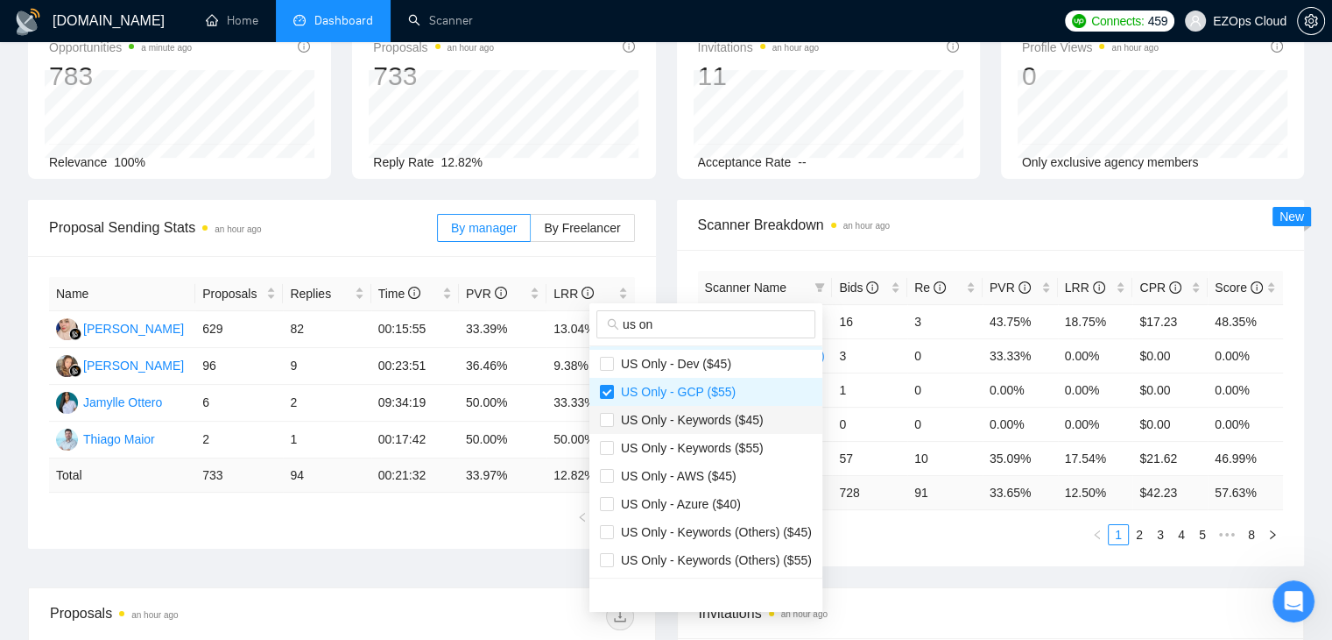
click at [690, 425] on span "US Only - Keywords ($45)" at bounding box center [689, 420] width 150 height 14
checkbox input "true"
click at [690, 446] on span "US Only - Keywords ($55)" at bounding box center [689, 448] width 150 height 14
checkbox input "true"
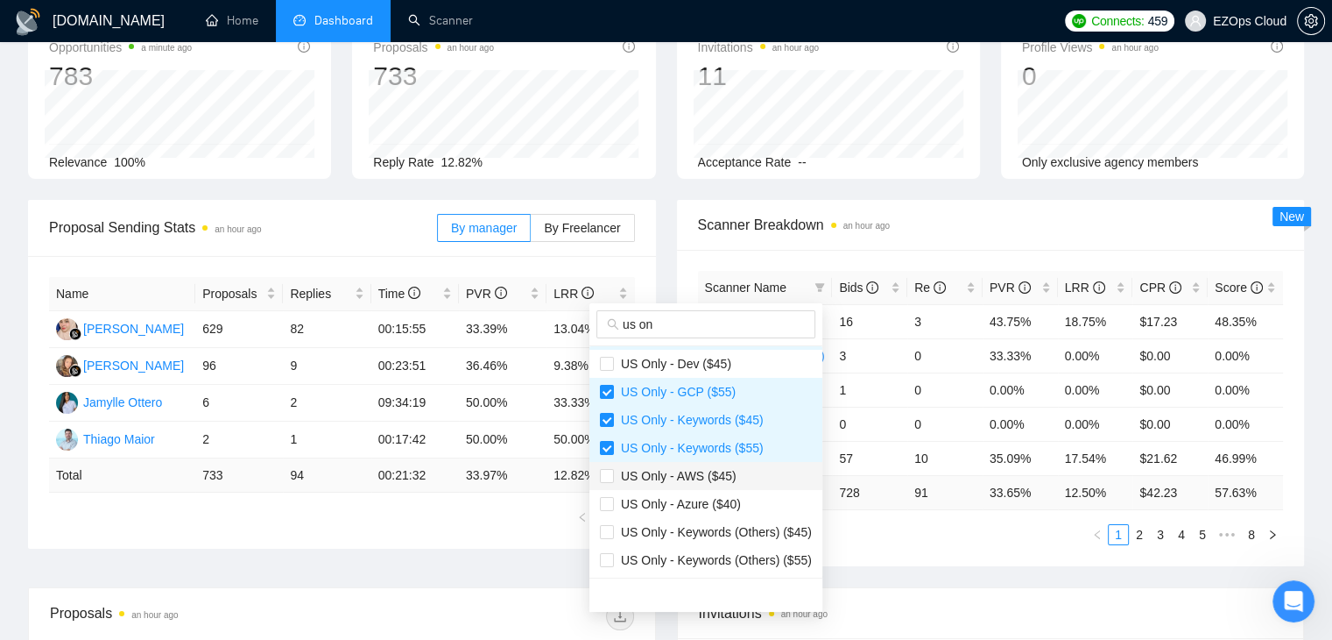
click at [694, 470] on span "US Only - AWS ($45)" at bounding box center [675, 476] width 123 height 14
checkbox input "true"
click at [698, 506] on span "US Only - Azure ($40)" at bounding box center [677, 504] width 127 height 14
checkbox input "true"
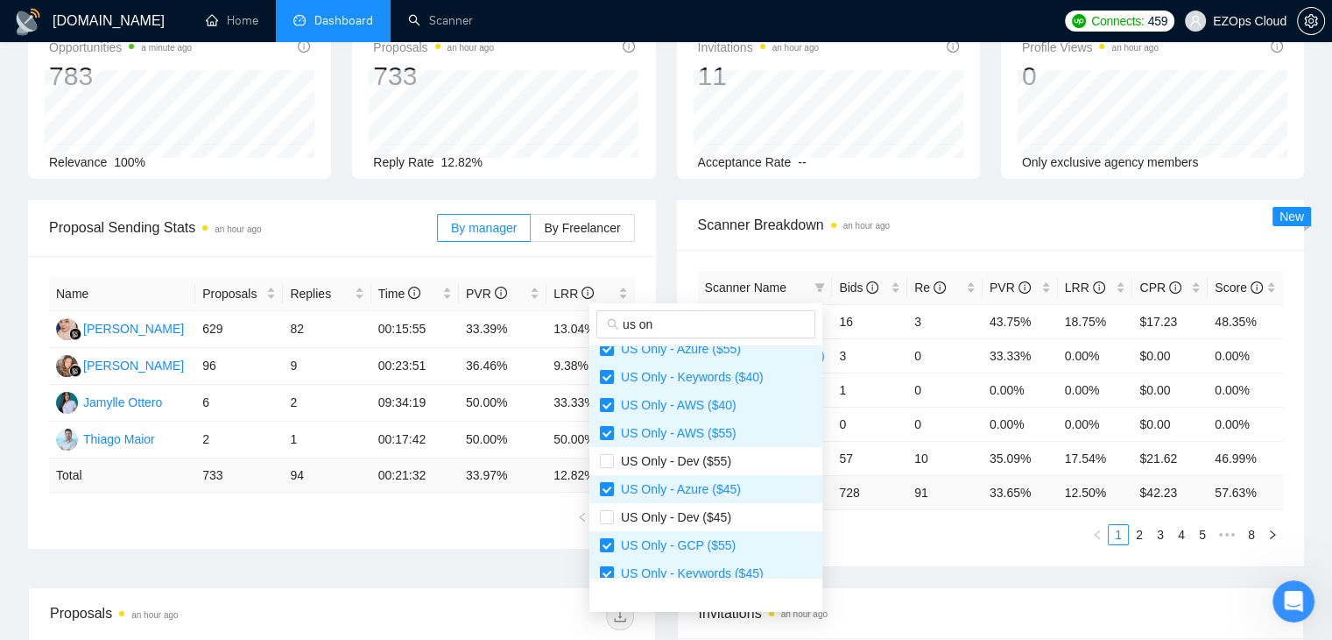
scroll to position [0, 0]
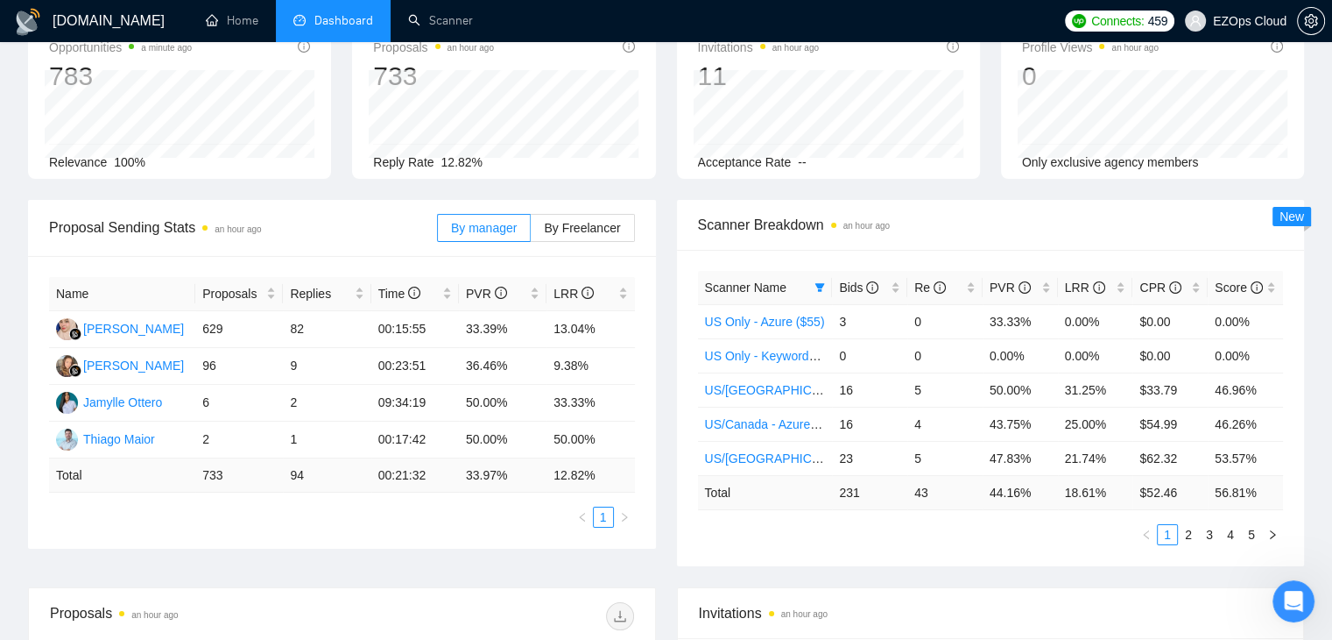
click at [892, 566] on div "Proposal Sending Stats an hour ago By manager By Freelancer Name Proposals Repl…" at bounding box center [666, 393] width 1297 height 387
